Goal: Task Accomplishment & Management: Manage account settings

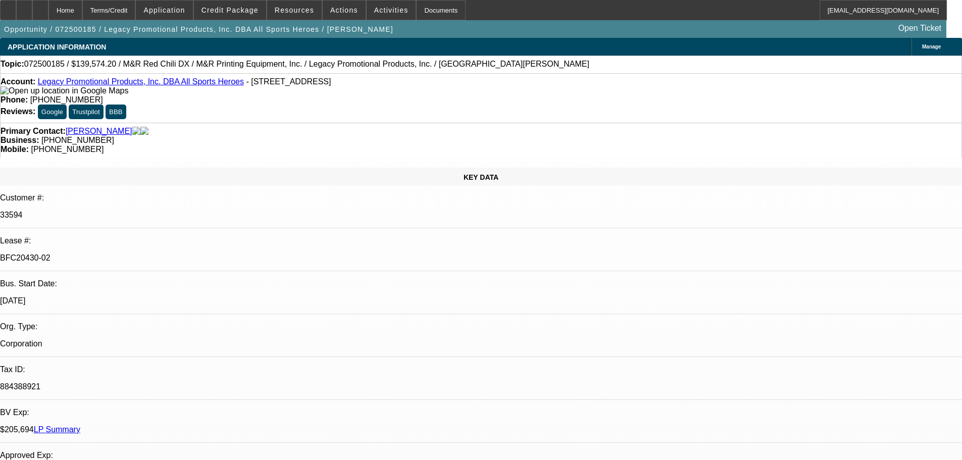
select select "0.2"
select select "2"
select select "0"
select select "6"
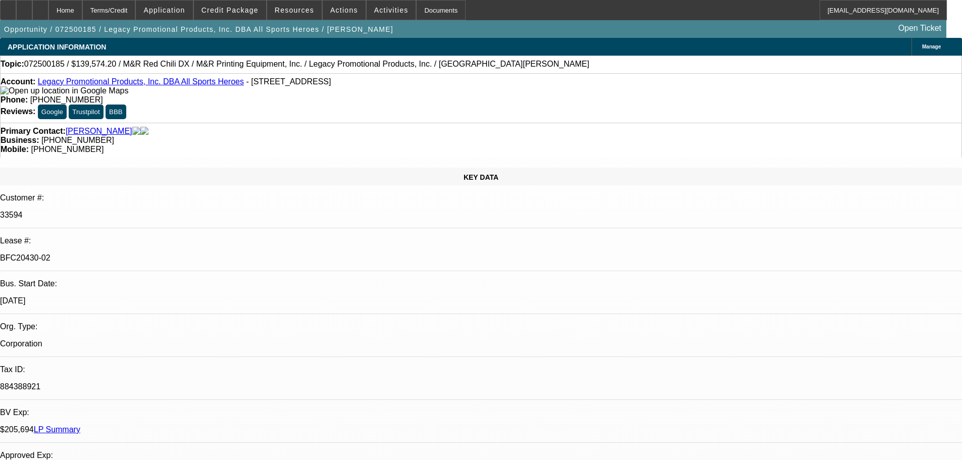
select select "0"
select select "2"
select select "0"
select select "6"
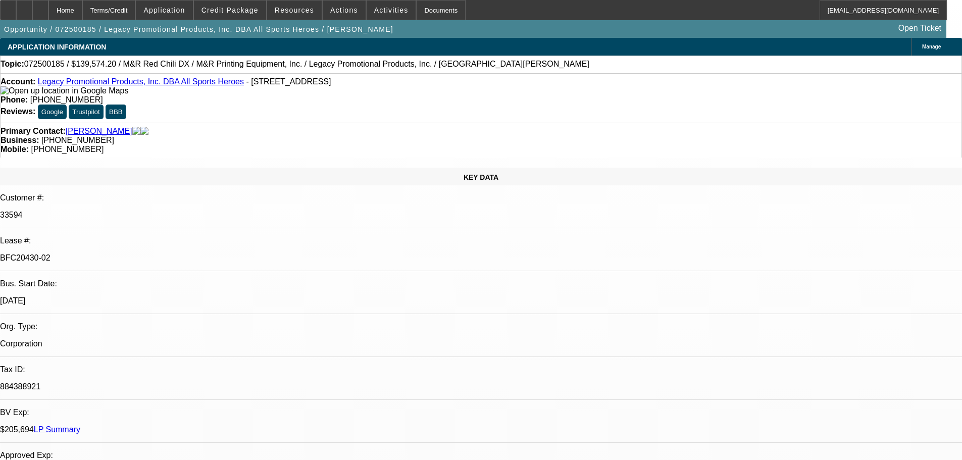
select select "0"
select select "2"
select select "0"
select select "6"
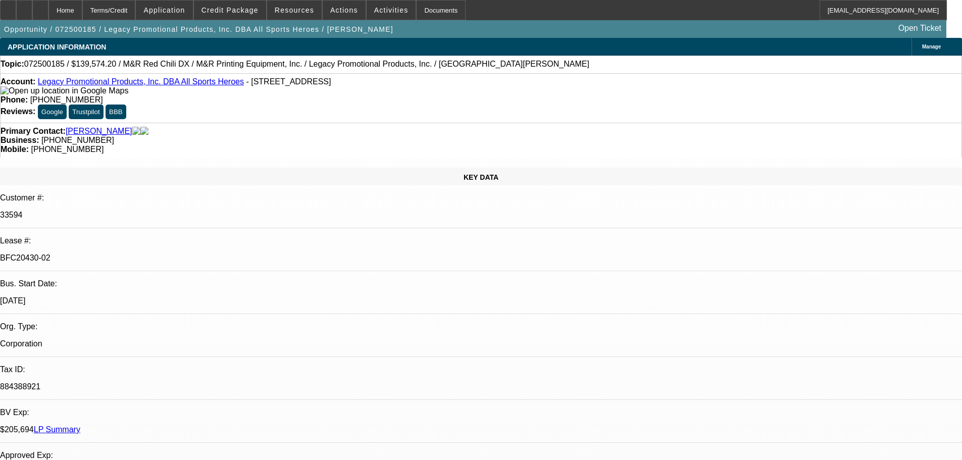
select select "0"
select select "2"
select select "0"
select select "6"
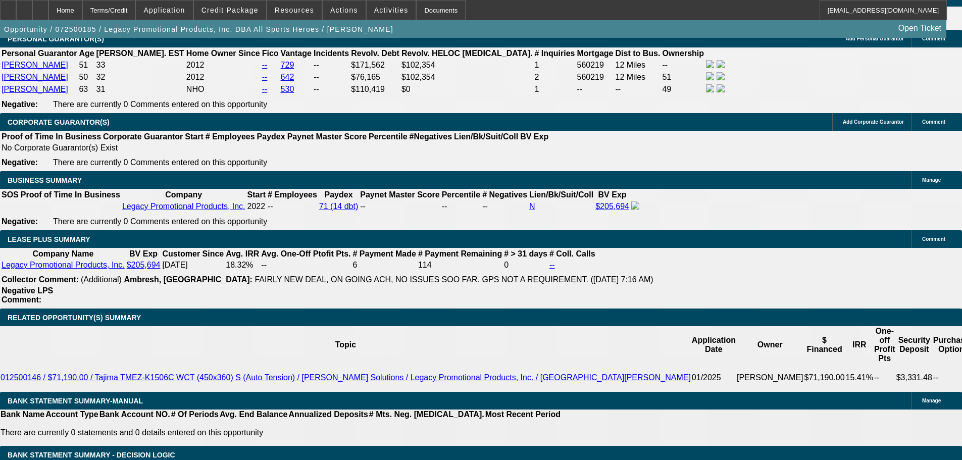
scroll to position [1713, 0]
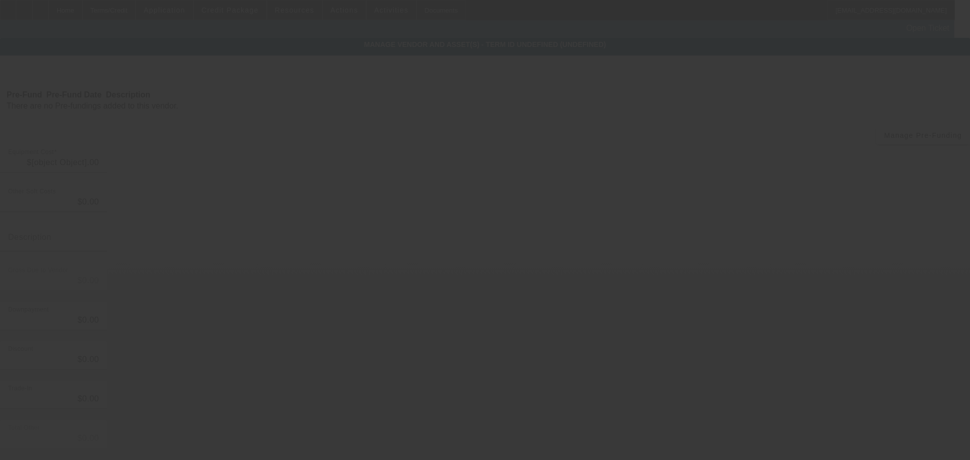
type input "$174,467.75"
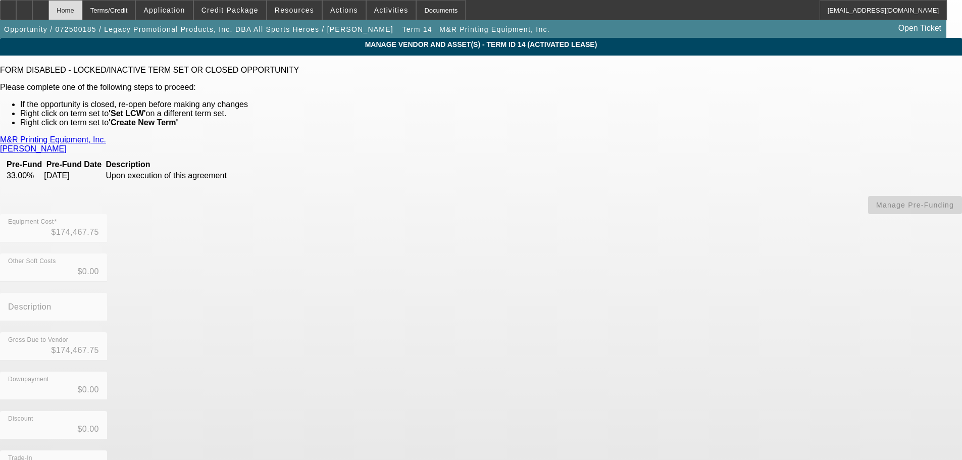
click at [82, 9] on div "Home" at bounding box center [66, 10] width 34 height 20
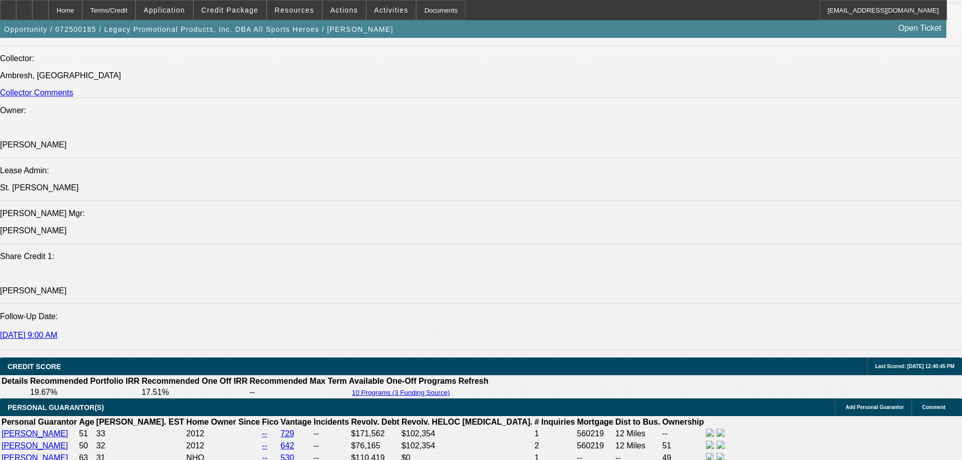
select select "0.2"
select select "2"
select select "0"
select select "6"
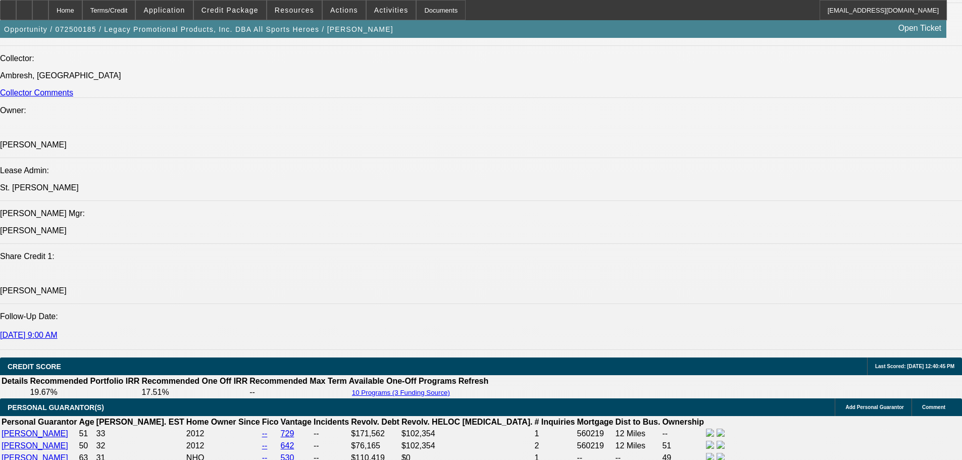
select select "0"
select select "2"
select select "0"
select select "6"
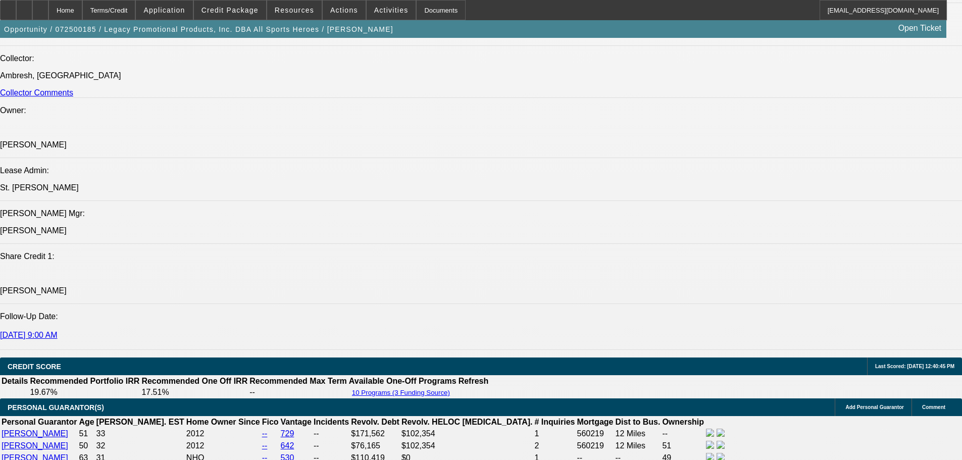
select select "0"
select select "2"
select select "0"
select select "6"
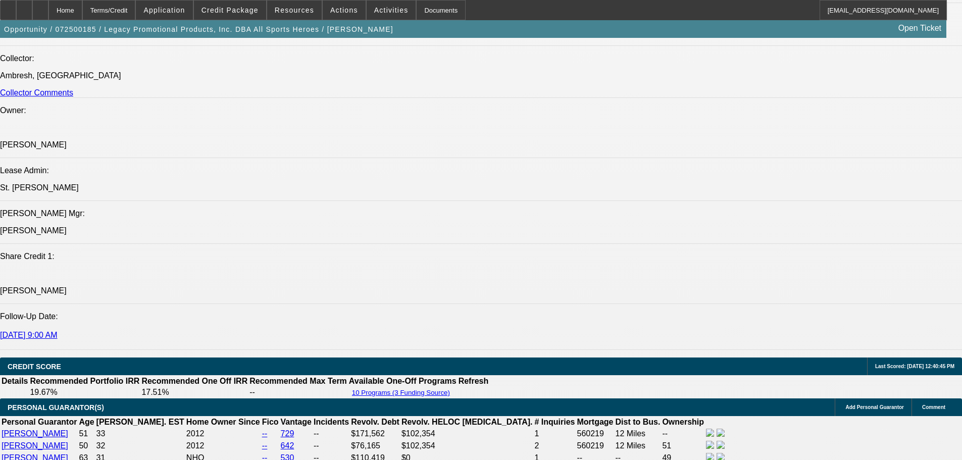
select select "0"
select select "2"
select select "0"
select select "6"
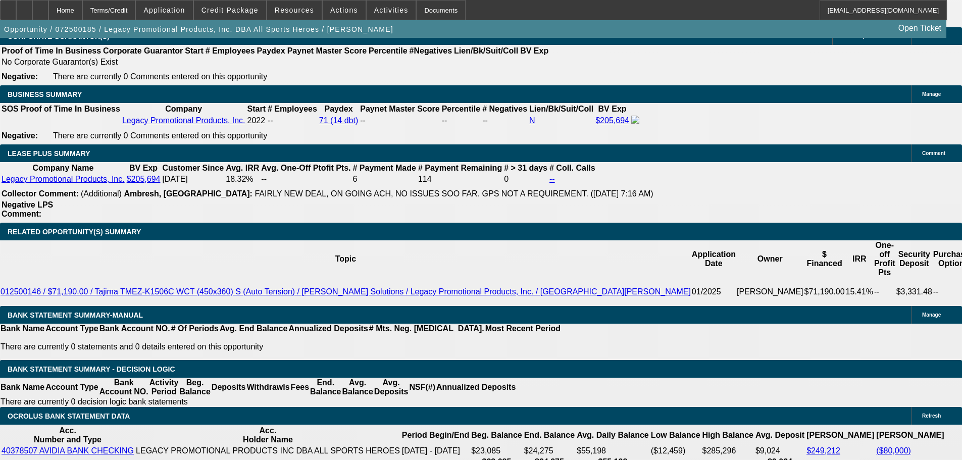
scroll to position [1938, 0]
